Goal: Complete application form

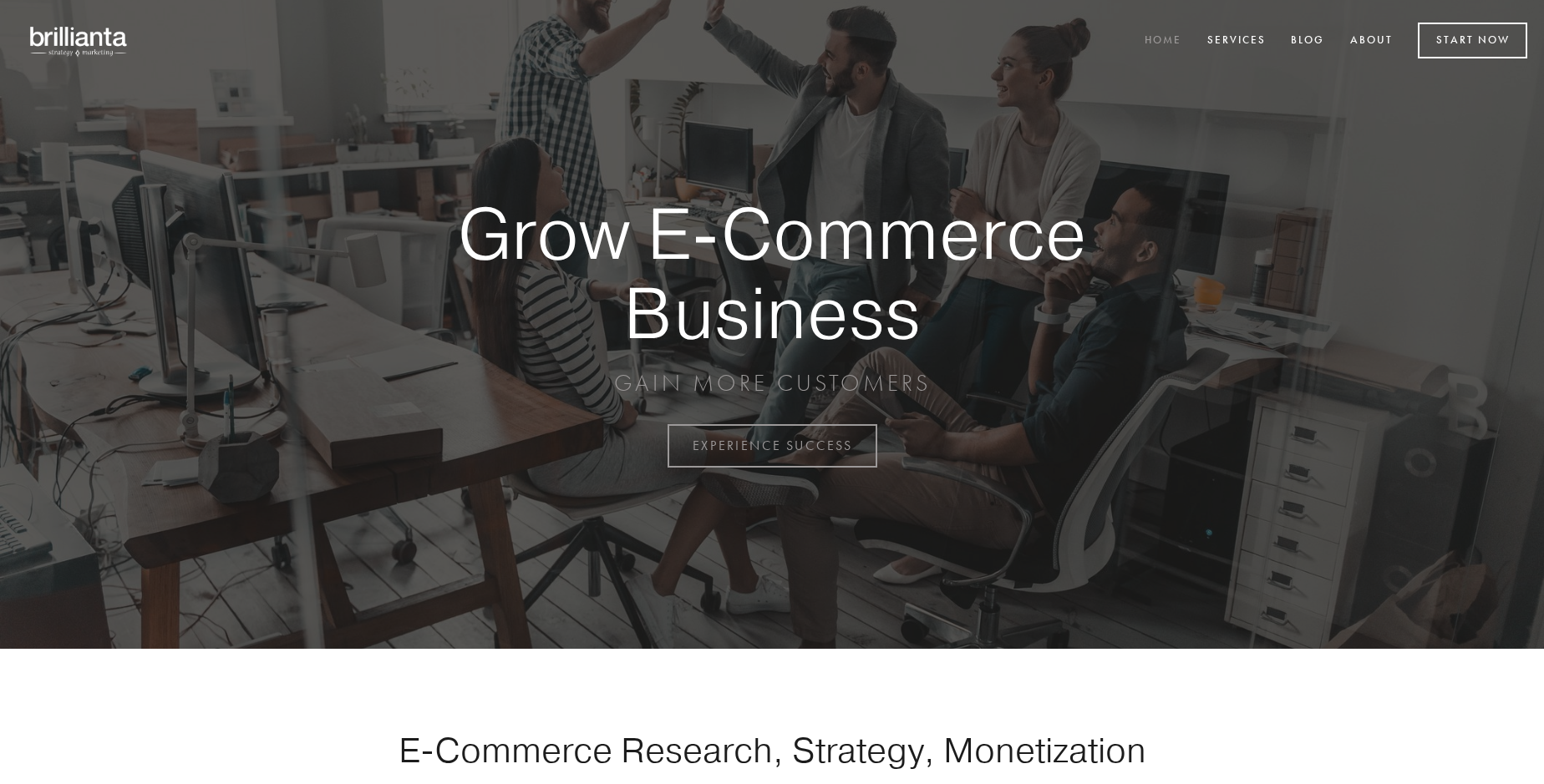
scroll to position [4378, 0]
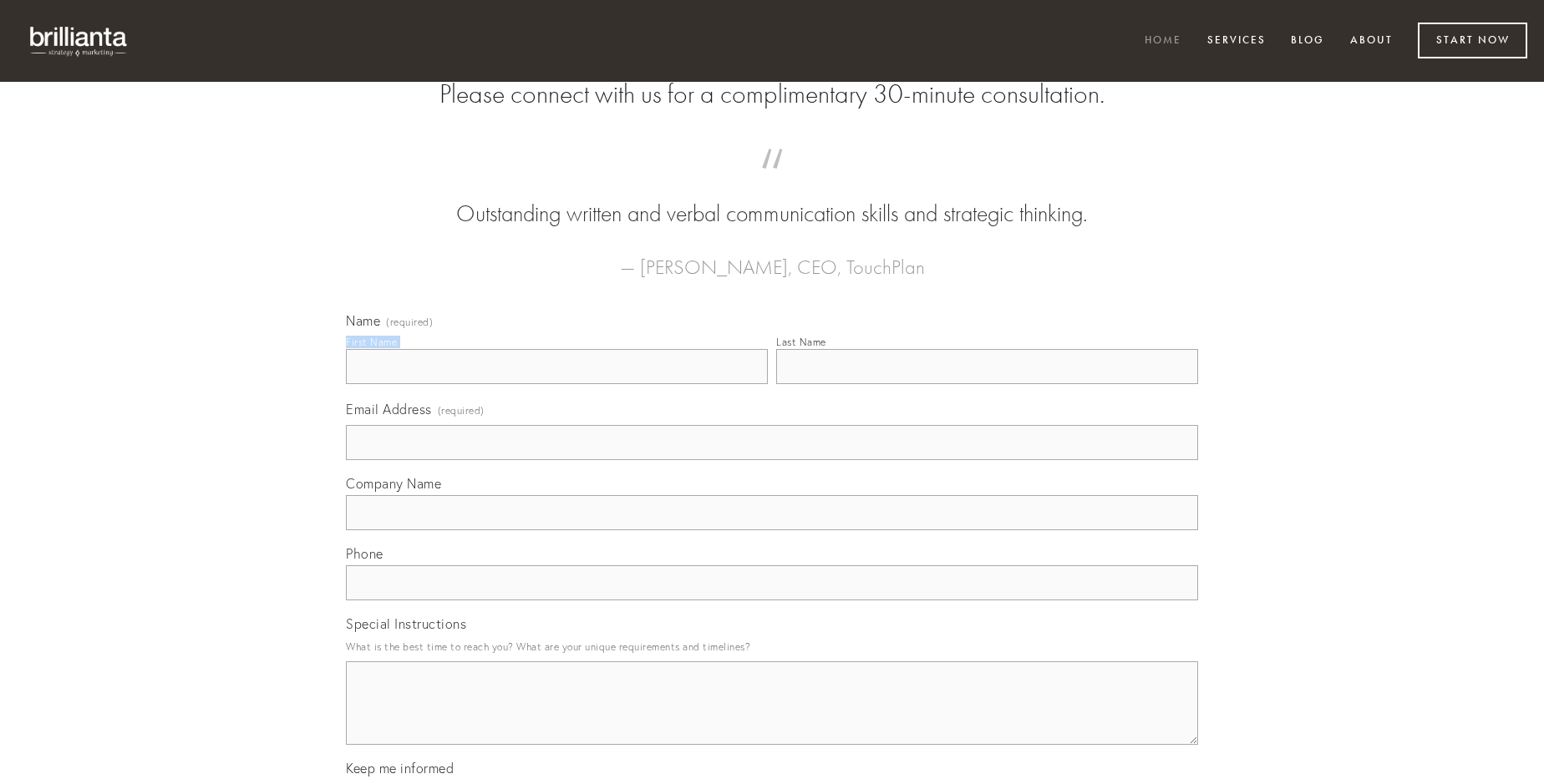
type input "[PERSON_NAME]"
click at [987, 384] on input "Last Name" at bounding box center [987, 366] width 422 height 35
type input "[PERSON_NAME]"
click at [772, 460] on input "Email Address (required)" at bounding box center [772, 442] width 852 height 35
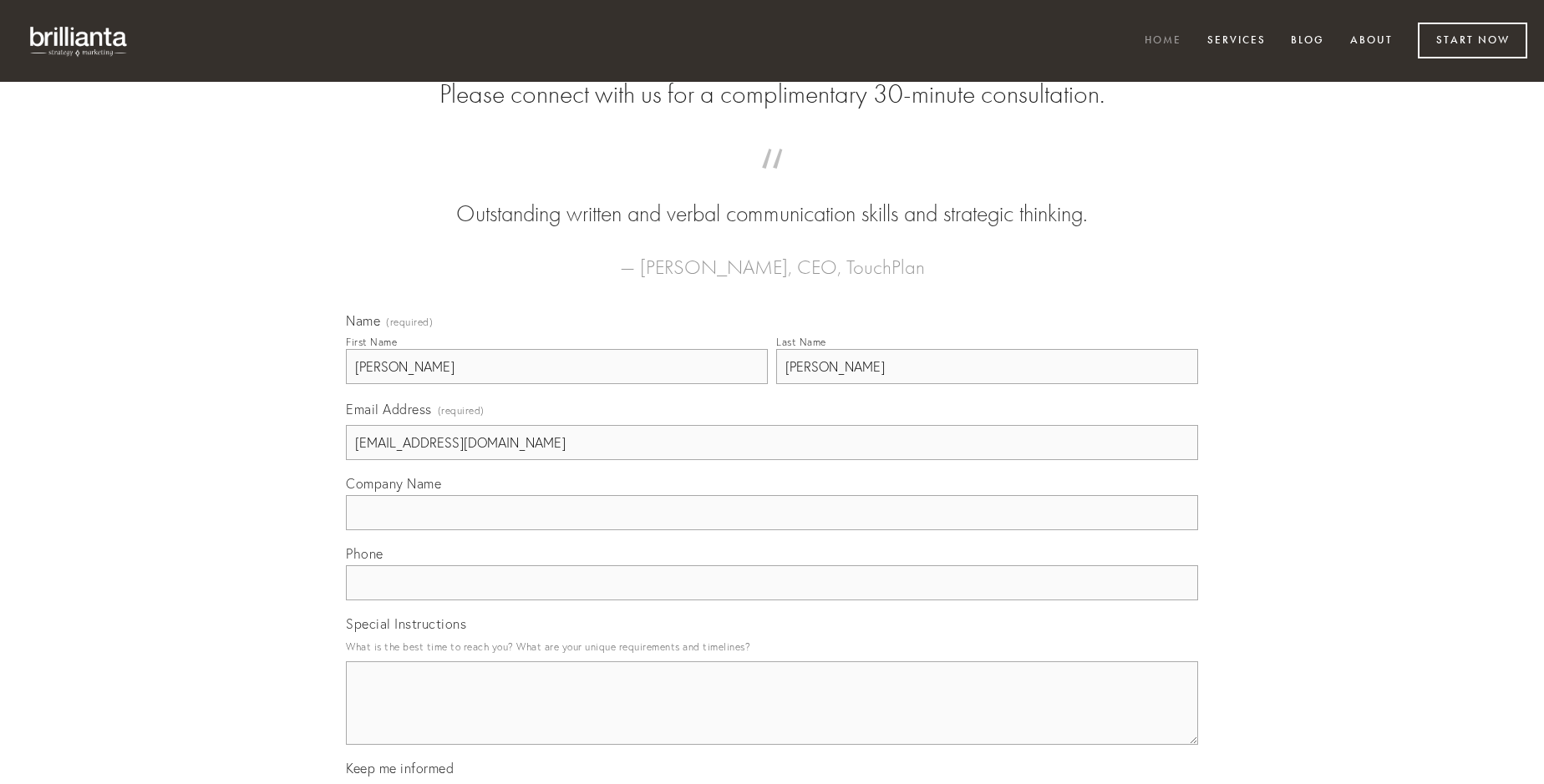
type input "[EMAIL_ADDRESS][DOMAIN_NAME]"
click at [772, 530] on input "Company Name" at bounding box center [772, 512] width 852 height 35
type input "cupio"
click at [772, 601] on input "text" at bounding box center [772, 583] width 852 height 35
click at [772, 718] on textarea "Special Instructions" at bounding box center [772, 703] width 852 height 83
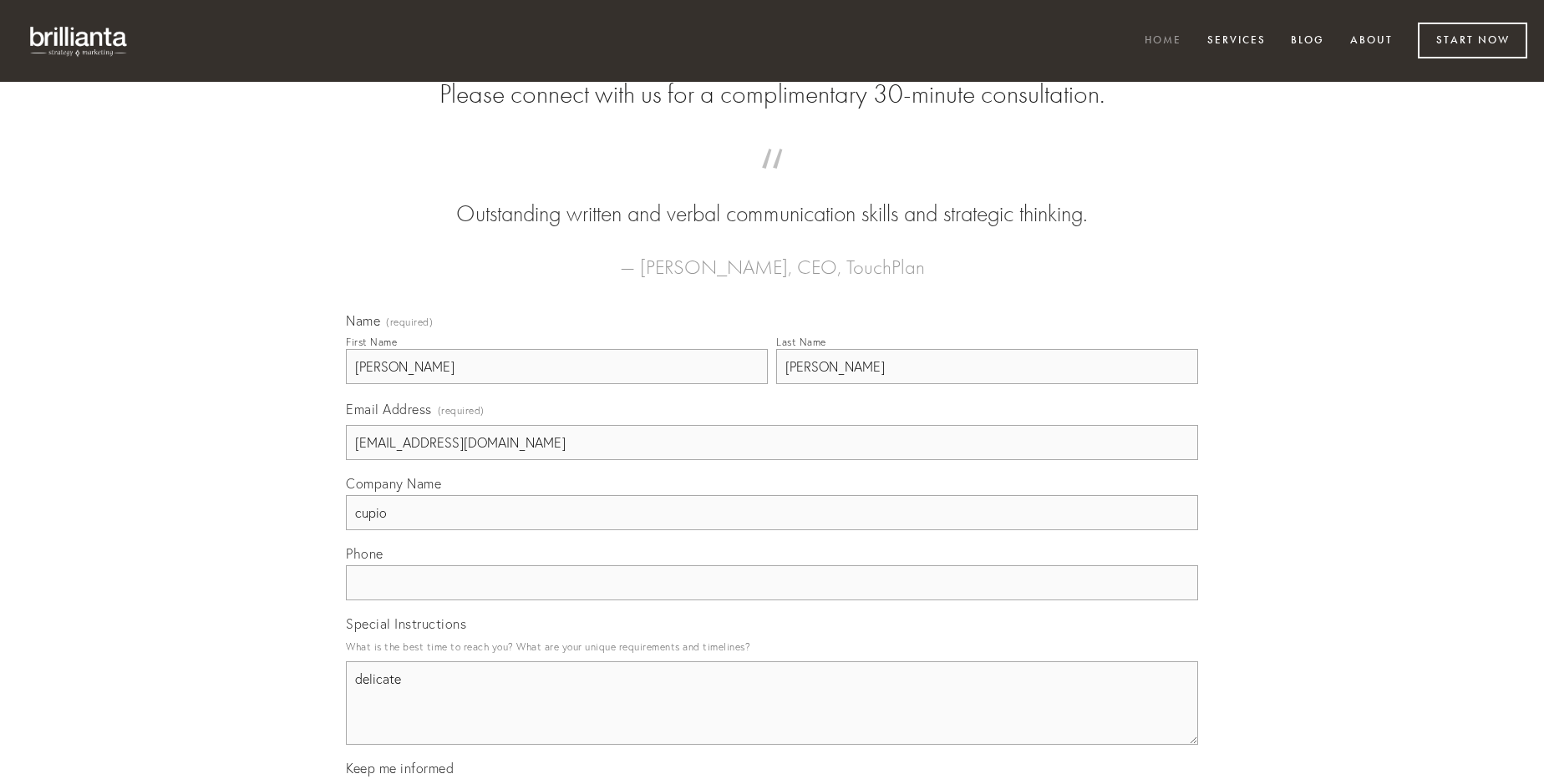
type textarea "delicate"
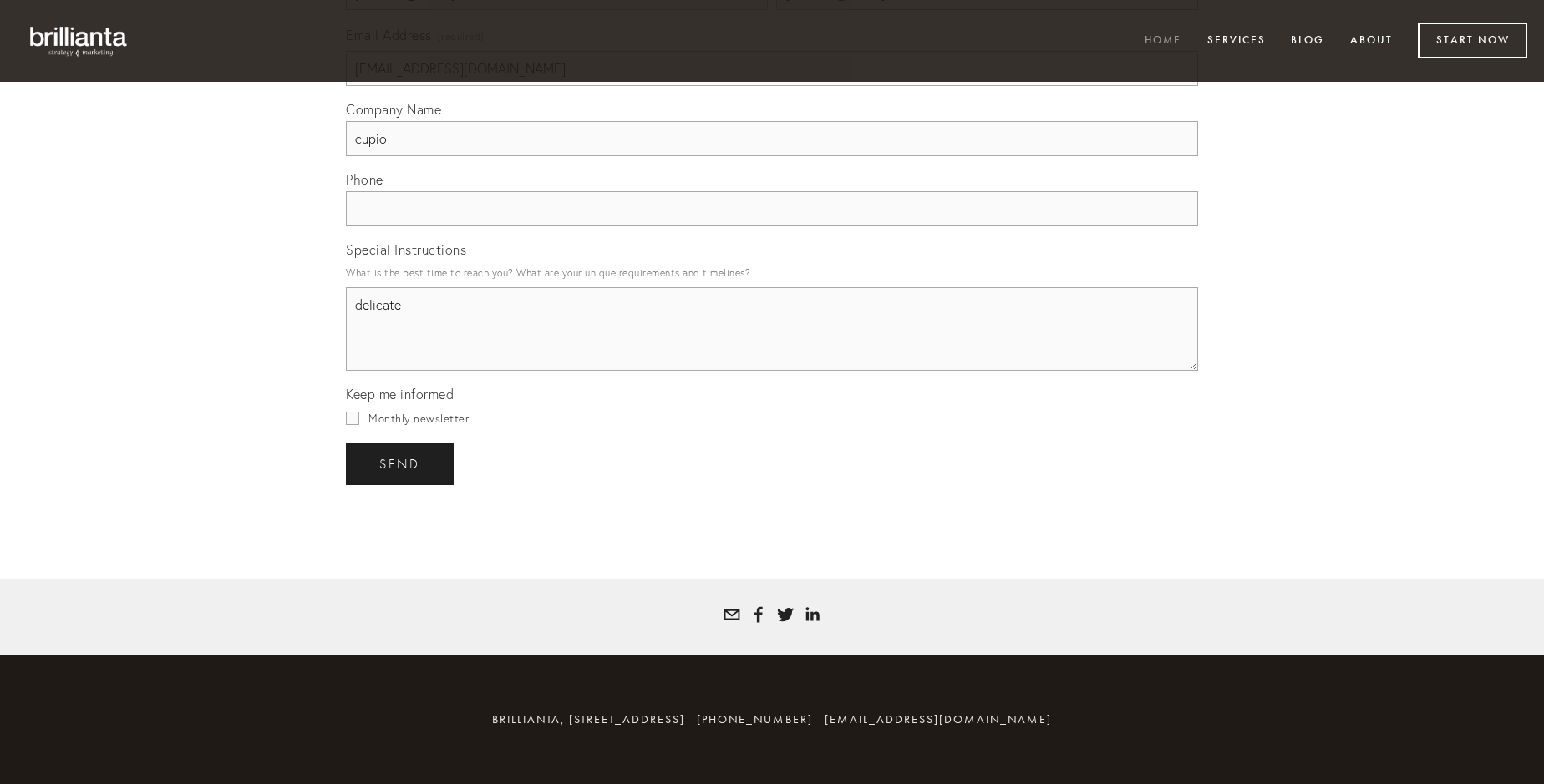
click at [401, 464] on span "send" at bounding box center [400, 464] width 41 height 15
